Goal: Task Accomplishment & Management: Manage account settings

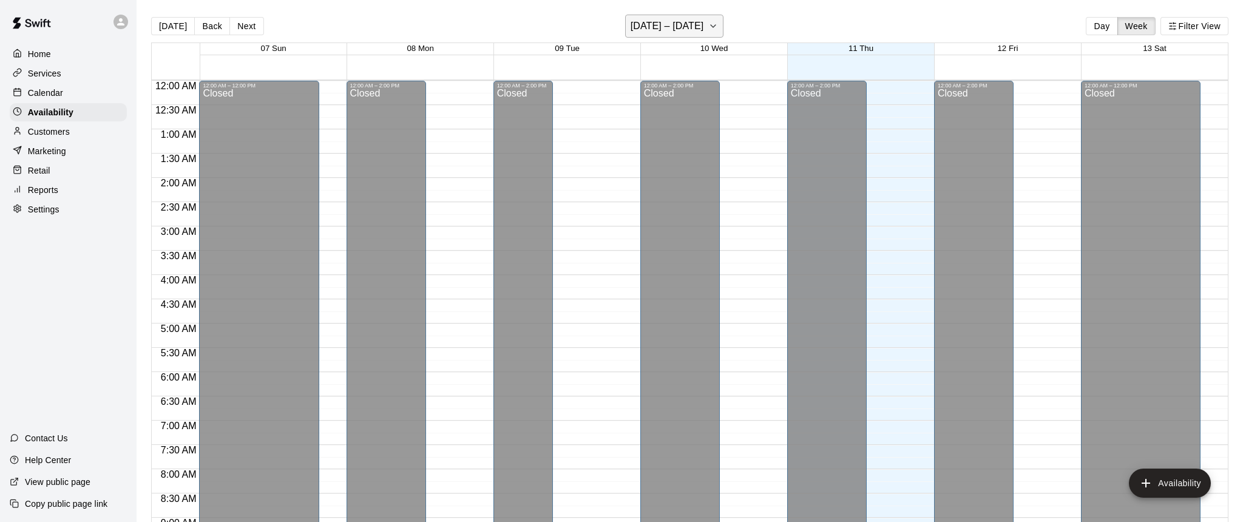
scroll to position [658, 0]
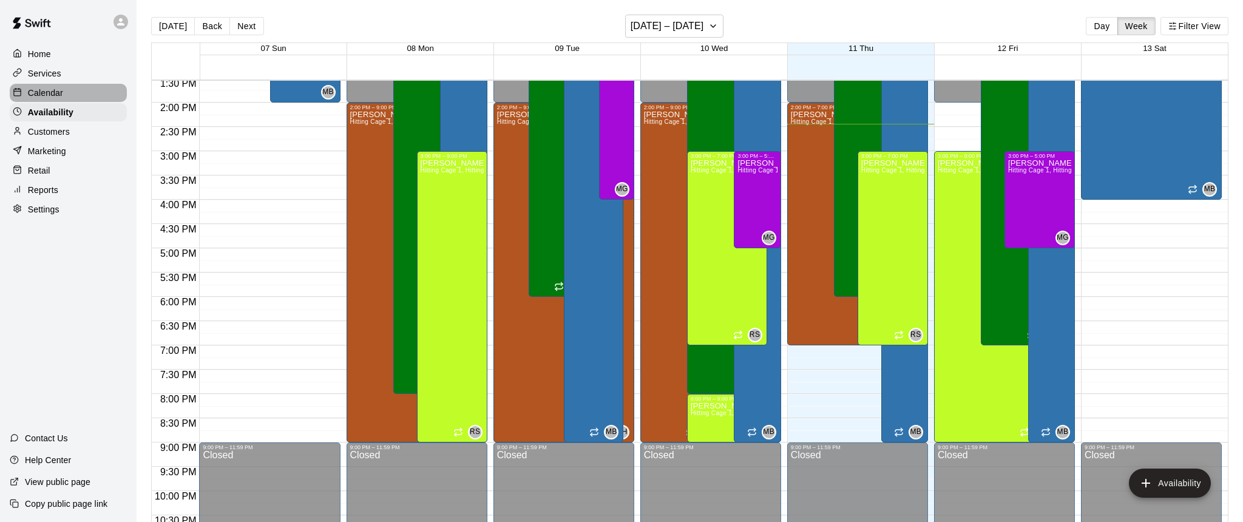
click at [43, 93] on p "Calendar" at bounding box center [45, 93] width 35 height 12
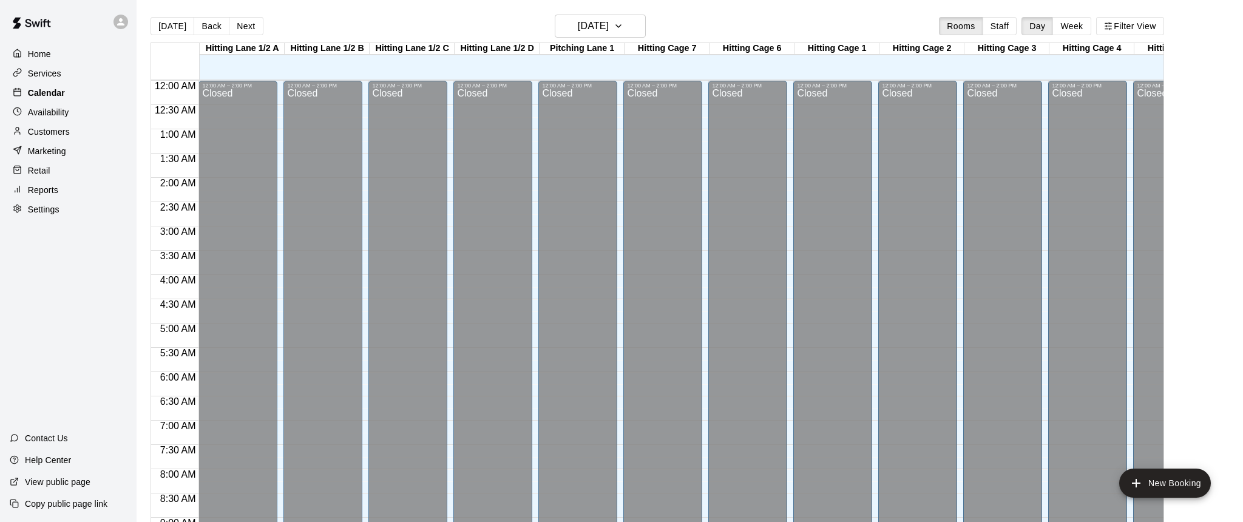
scroll to position [674, 0]
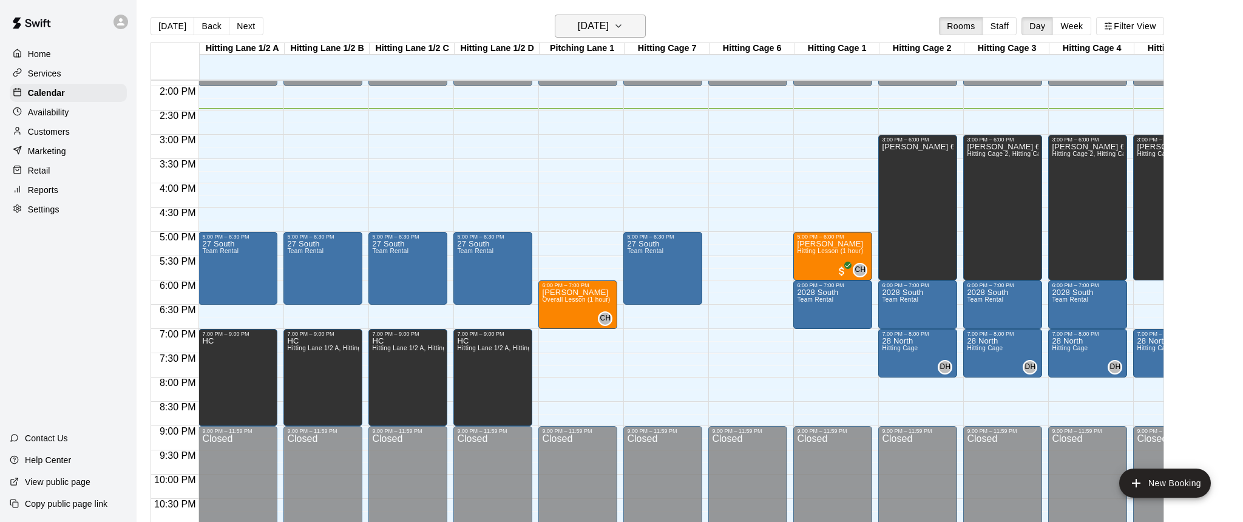
click at [623, 27] on icon "button" at bounding box center [619, 26] width 10 height 15
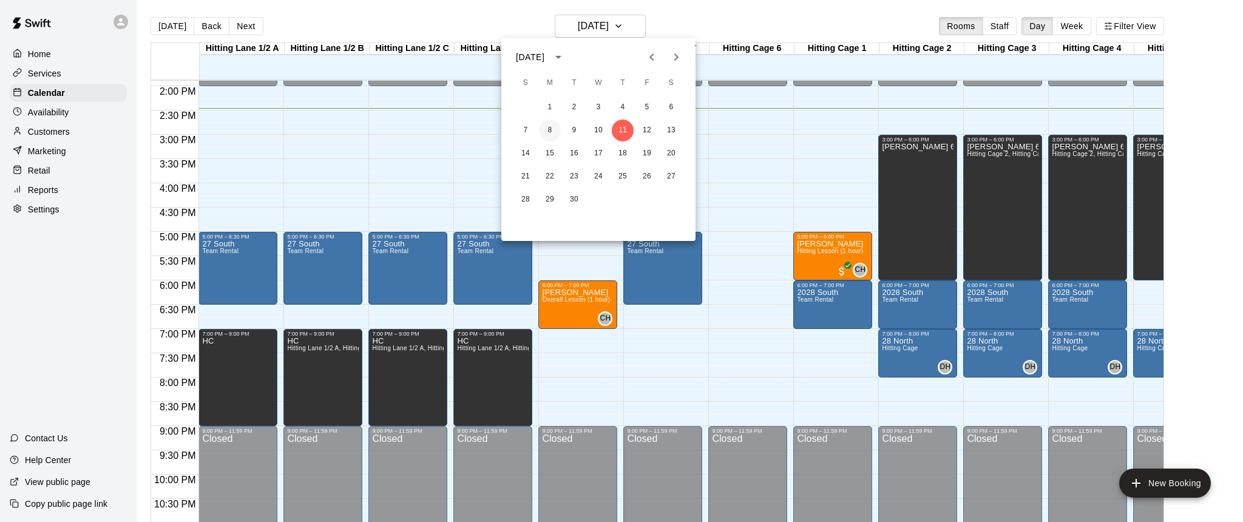
click at [549, 132] on button "8" at bounding box center [550, 131] width 22 height 22
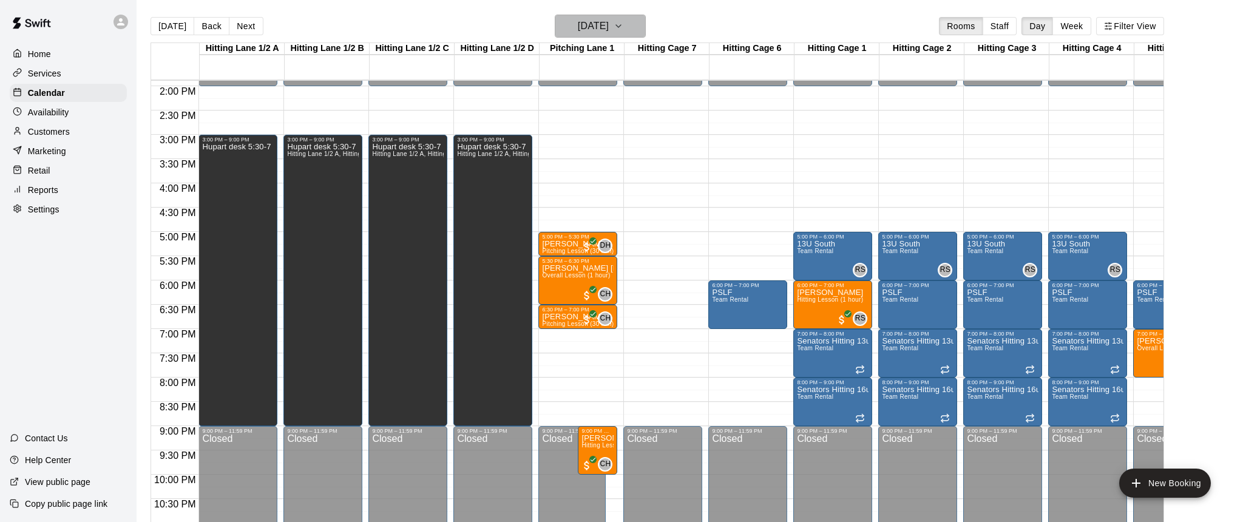
click at [623, 24] on icon "button" at bounding box center [619, 26] width 10 height 15
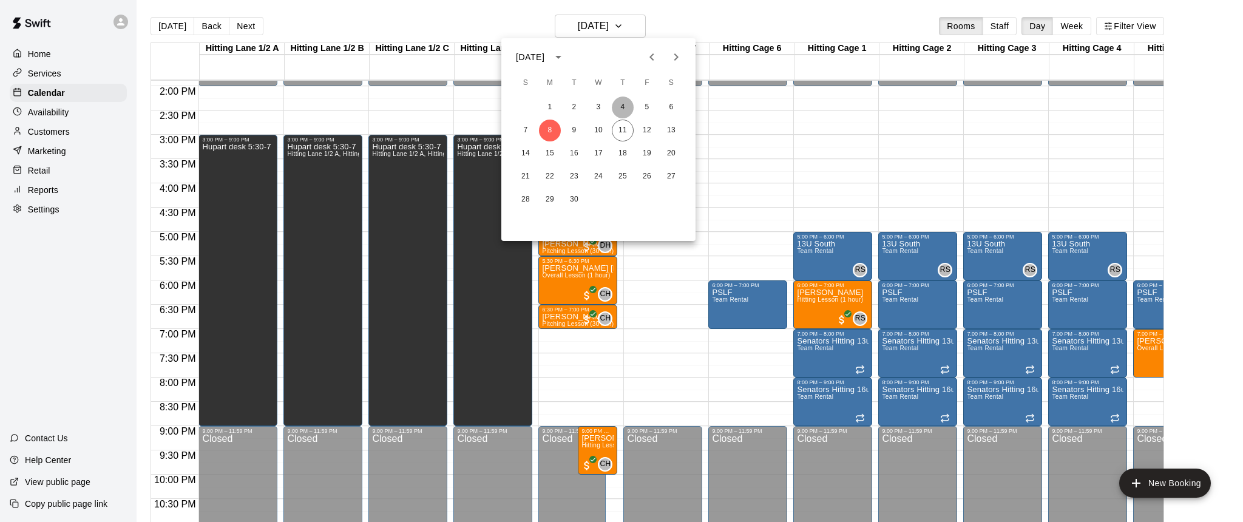
click at [623, 107] on button "4" at bounding box center [623, 108] width 22 height 22
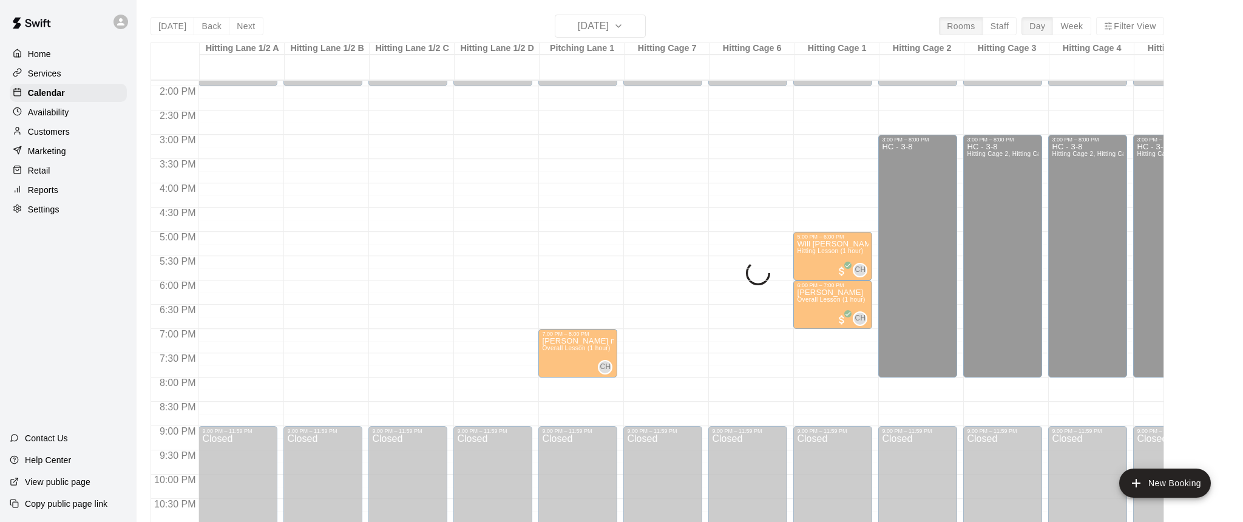
click at [641, 27] on div "[DATE] Back [DATE][DATE] Rooms Staff Day Week Filter View [GEOGRAPHIC_DATA] 1/2…" at bounding box center [658, 276] width 1014 height 522
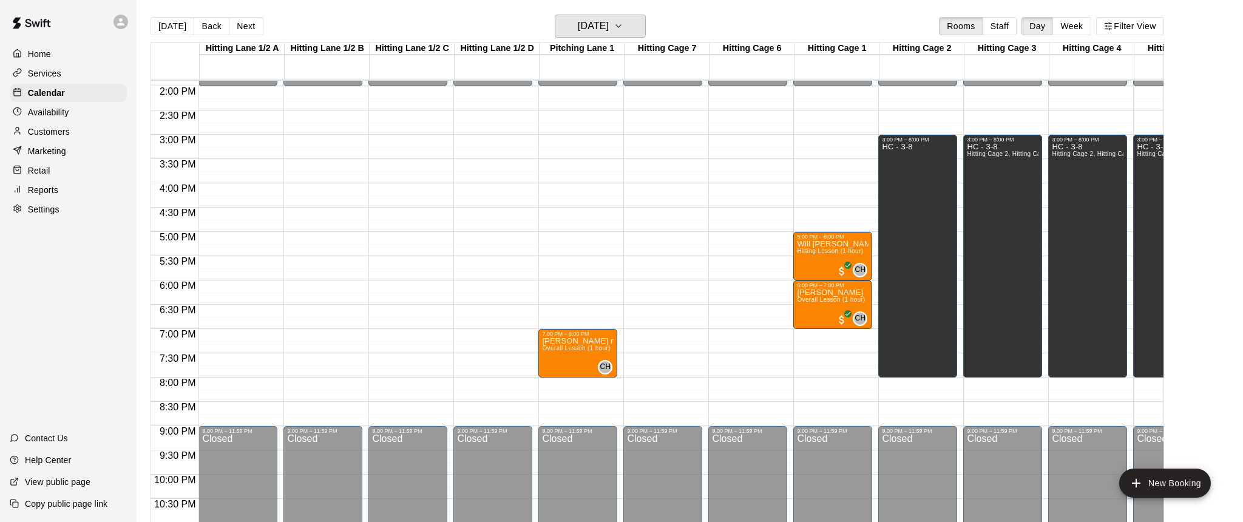
click at [623, 27] on icon "button" at bounding box center [619, 26] width 10 height 15
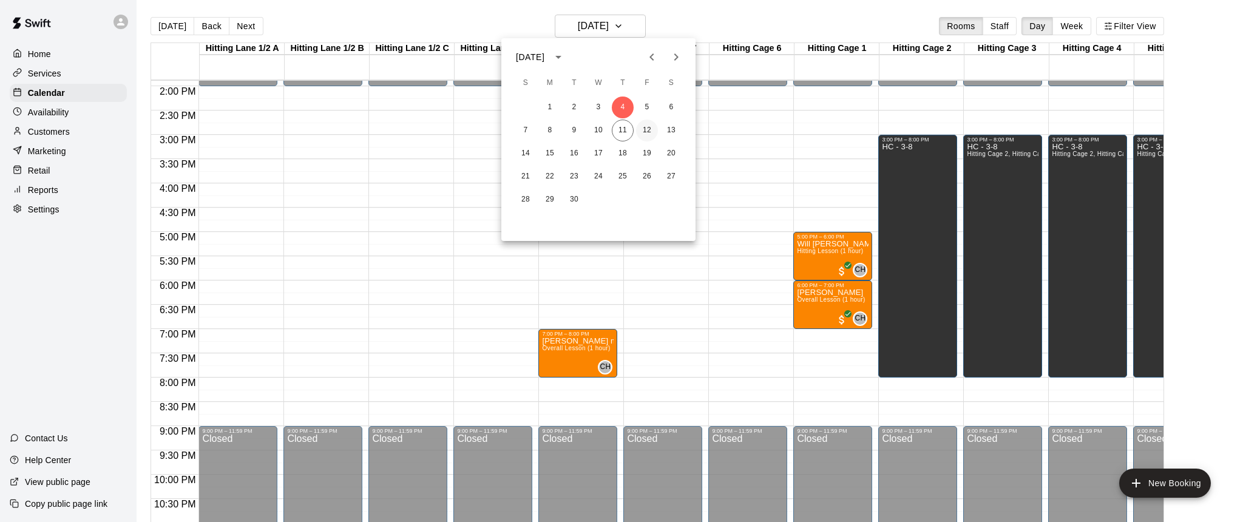
click at [645, 131] on button "12" at bounding box center [647, 131] width 22 height 22
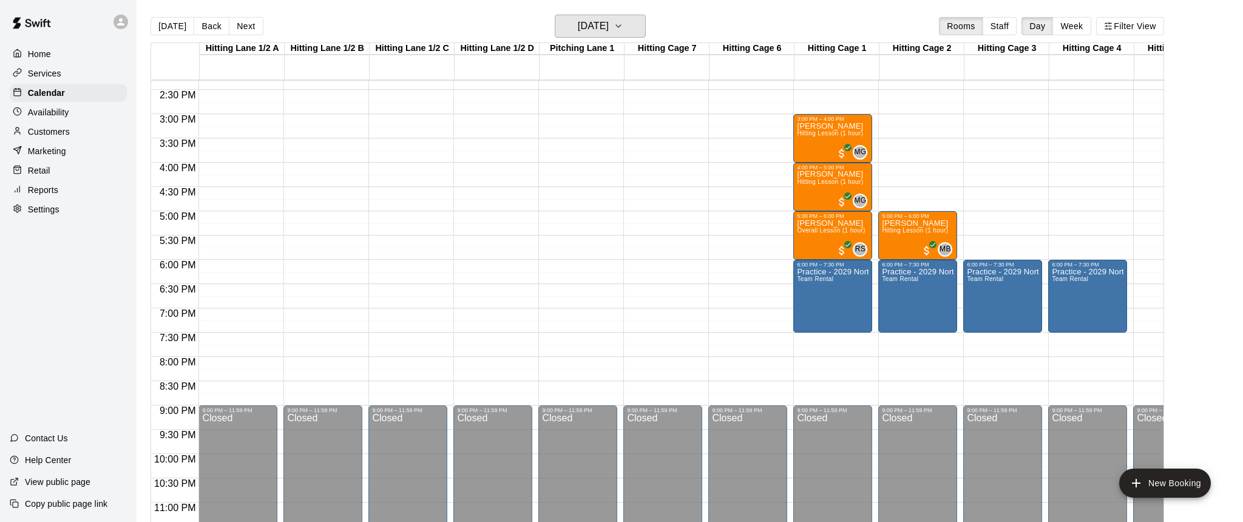
scroll to position [695, 0]
click at [623, 22] on icon "button" at bounding box center [619, 26] width 10 height 15
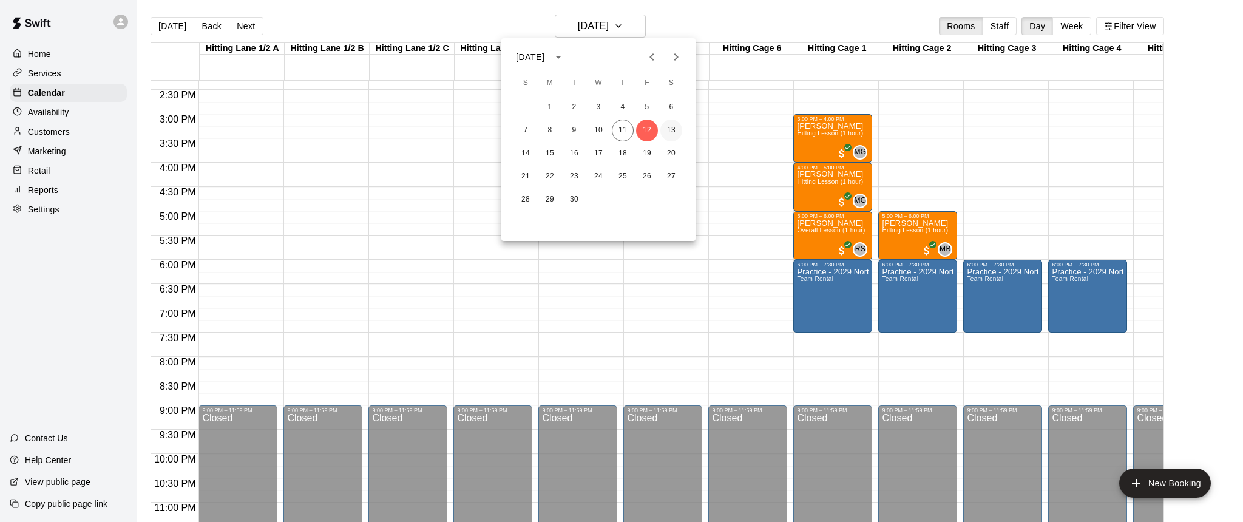
click at [677, 126] on button "13" at bounding box center [671, 131] width 22 height 22
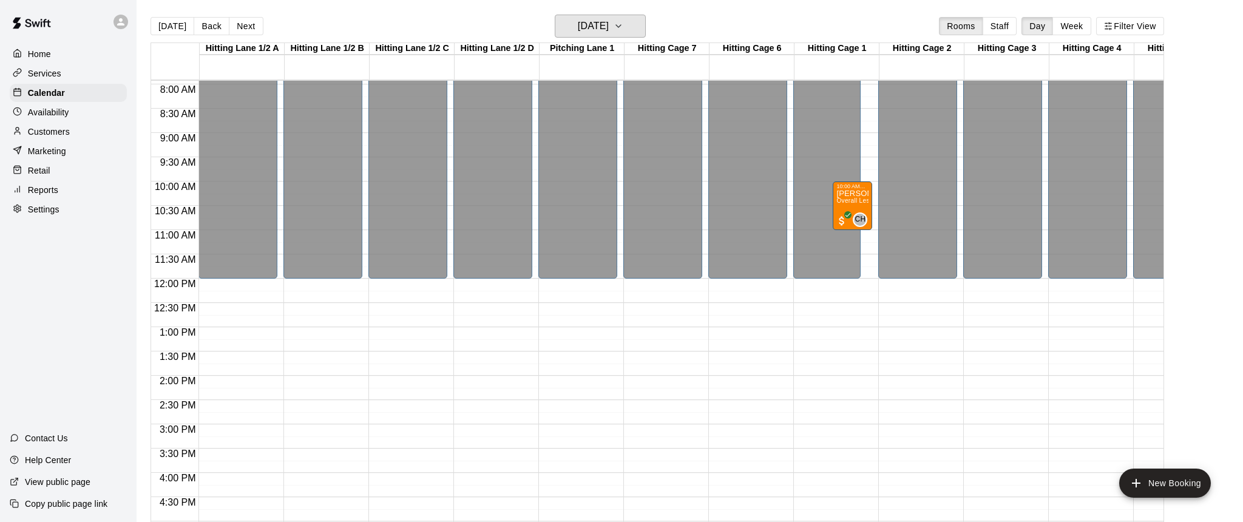
scroll to position [341, 0]
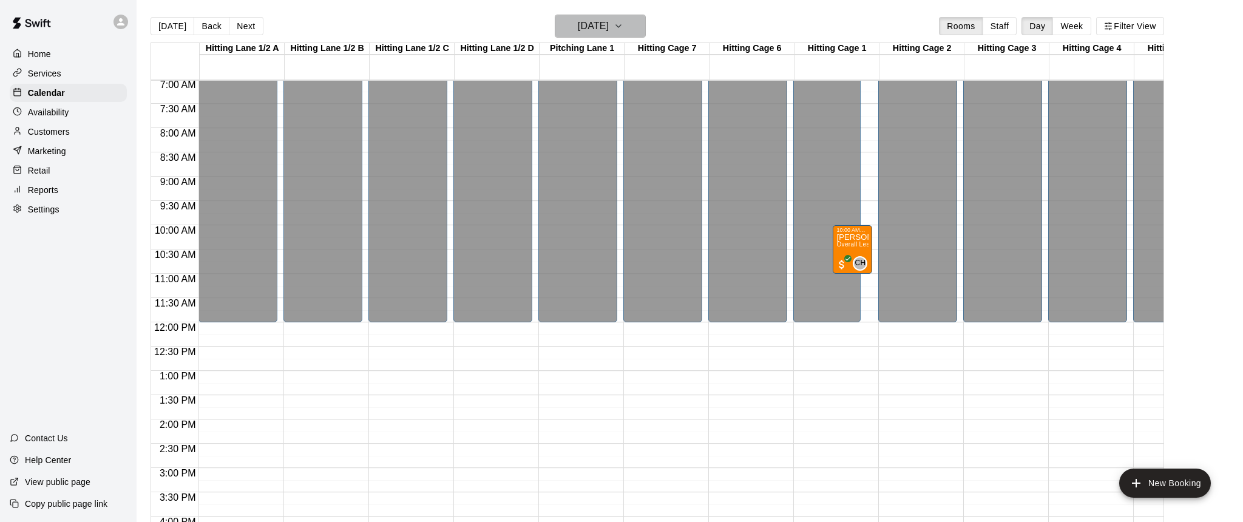
click at [643, 27] on button "[DATE]" at bounding box center [600, 26] width 91 height 23
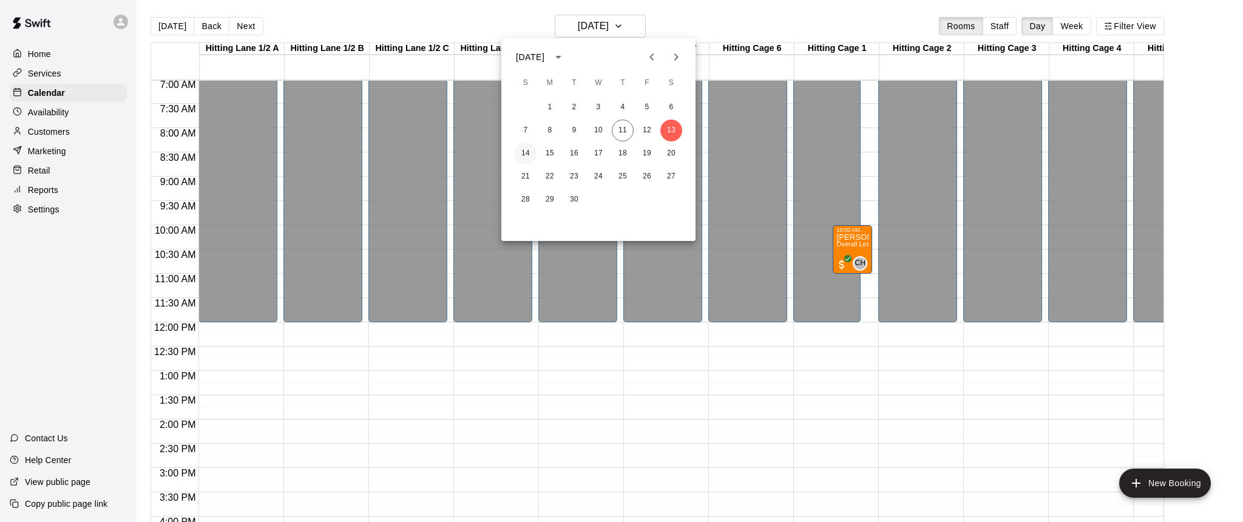
click at [521, 151] on button "14" at bounding box center [526, 154] width 22 height 22
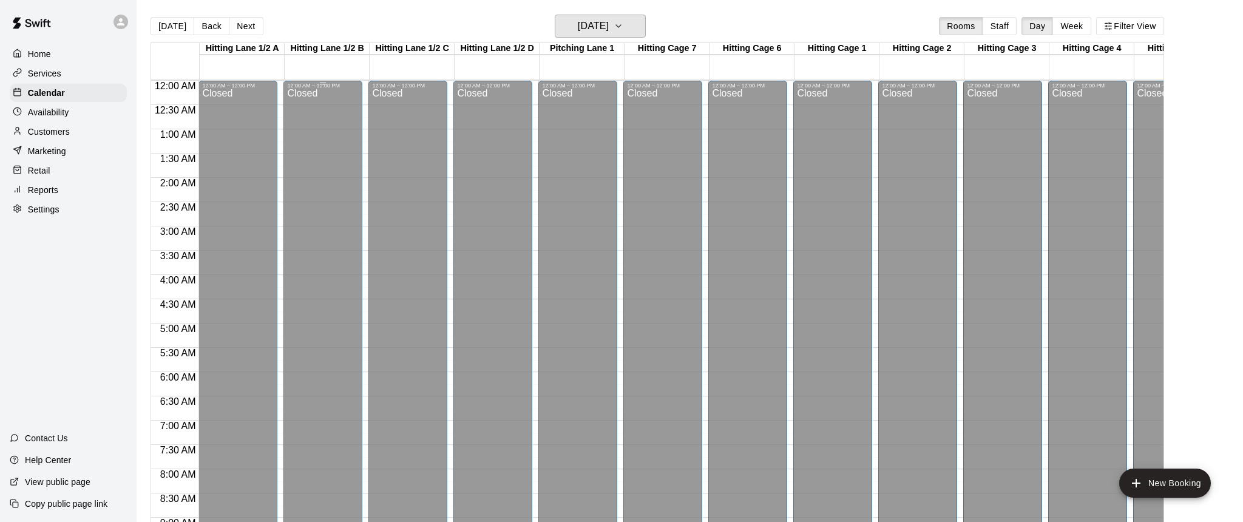
scroll to position [0, 0]
